Goal: Task Accomplishment & Management: Manage account settings

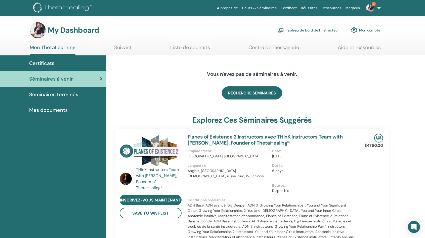
click at [63, 93] on span "Séminaires terminés" at bounding box center [53, 95] width 49 height 8
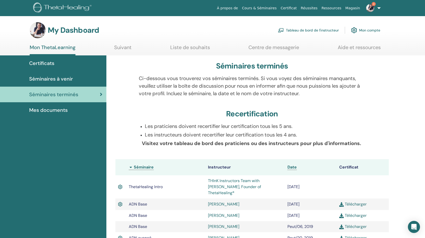
click at [294, 30] on link "Tableau de bord de l'instructeur" at bounding box center [308, 30] width 61 height 11
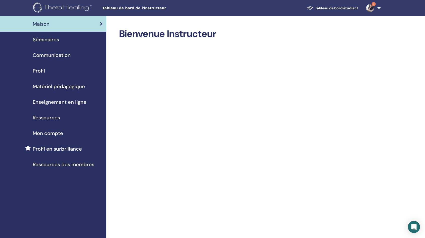
click at [44, 39] on span "Séminaires" at bounding box center [46, 40] width 26 height 8
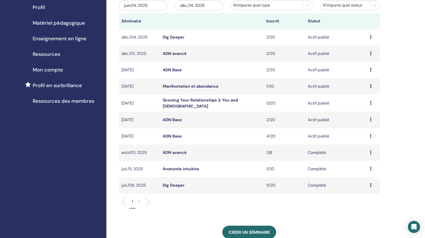
scroll to position [64, 0]
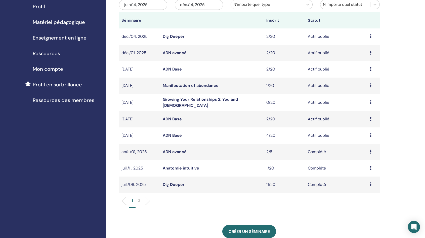
click at [175, 135] on link "ADN Base" at bounding box center [172, 135] width 19 height 5
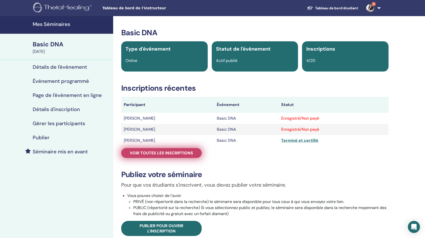
click at [169, 154] on span "Voir toutes les inscriptions" at bounding box center [161, 152] width 63 height 5
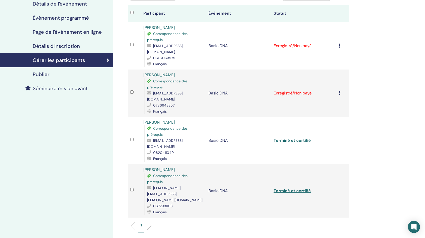
scroll to position [46, 0]
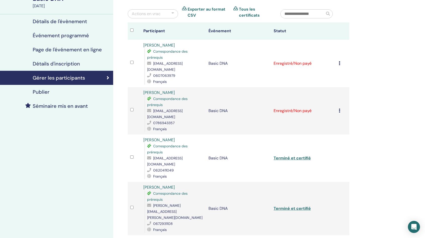
click at [340, 108] on icon at bounding box center [340, 110] width 2 height 4
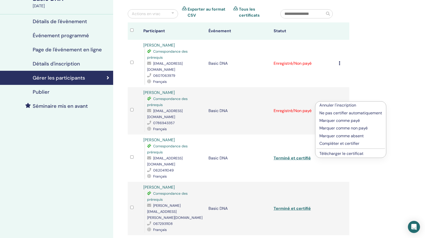
click at [346, 142] on p "Compléter et certifier" at bounding box center [351, 143] width 63 height 6
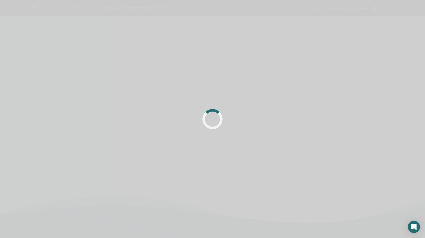
scroll to position [46, 0]
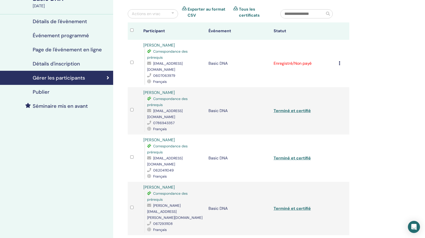
click at [340, 61] on icon at bounding box center [340, 63] width 2 height 4
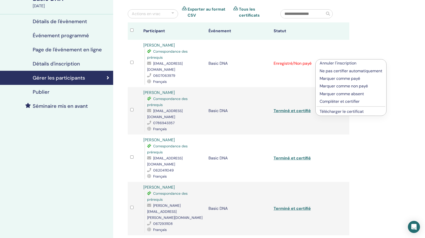
click at [349, 101] on p "Compléter et certifier" at bounding box center [351, 101] width 63 height 6
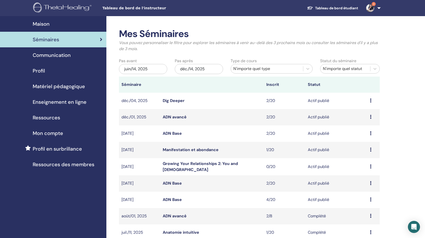
click at [178, 182] on link "ADN Base" at bounding box center [172, 182] width 19 height 5
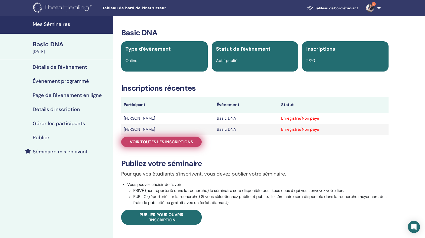
click at [169, 142] on span "Voir toutes les inscriptions" at bounding box center [161, 141] width 63 height 5
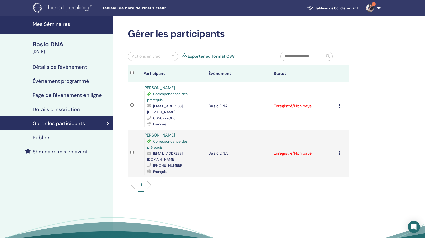
click at [339, 104] on icon at bounding box center [340, 106] width 2 height 4
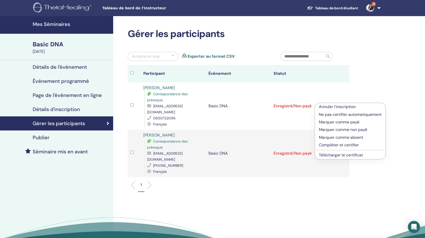
click at [336, 144] on p "Compléter et certifier" at bounding box center [350, 145] width 63 height 6
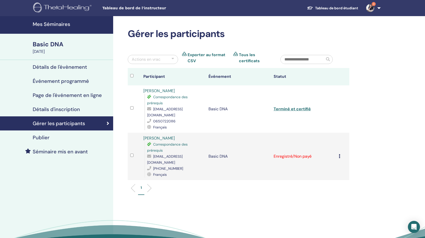
click at [341, 153] on div "Annuler l'inscription Ne pas certifier automatiquement Marquer comme payé Marqu…" at bounding box center [343, 156] width 8 height 6
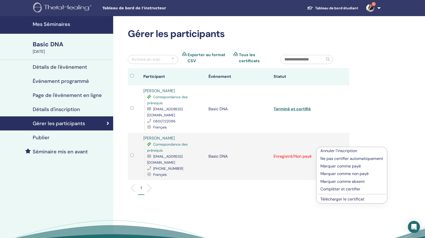
click at [338, 189] on p "Compléter et certifier" at bounding box center [352, 189] width 63 height 6
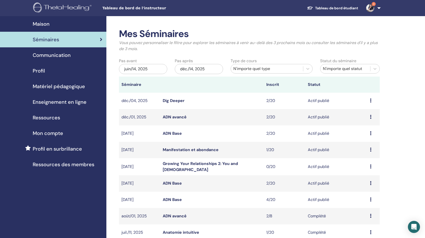
click at [176, 133] on link "ADN Base" at bounding box center [172, 133] width 19 height 5
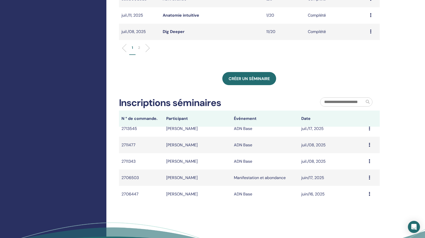
scroll to position [217, 0]
